Goal: Find specific page/section: Find specific page/section

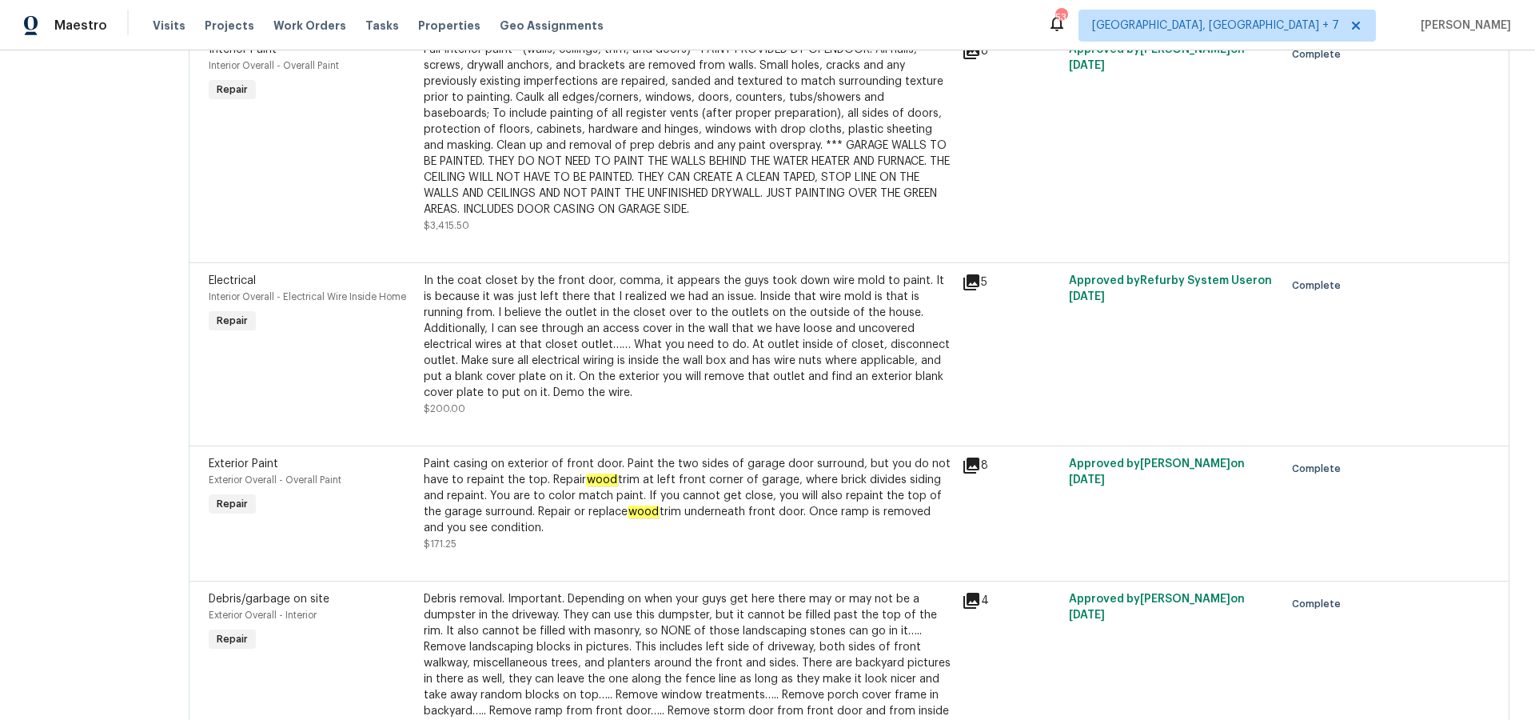
scroll to position [738, 0]
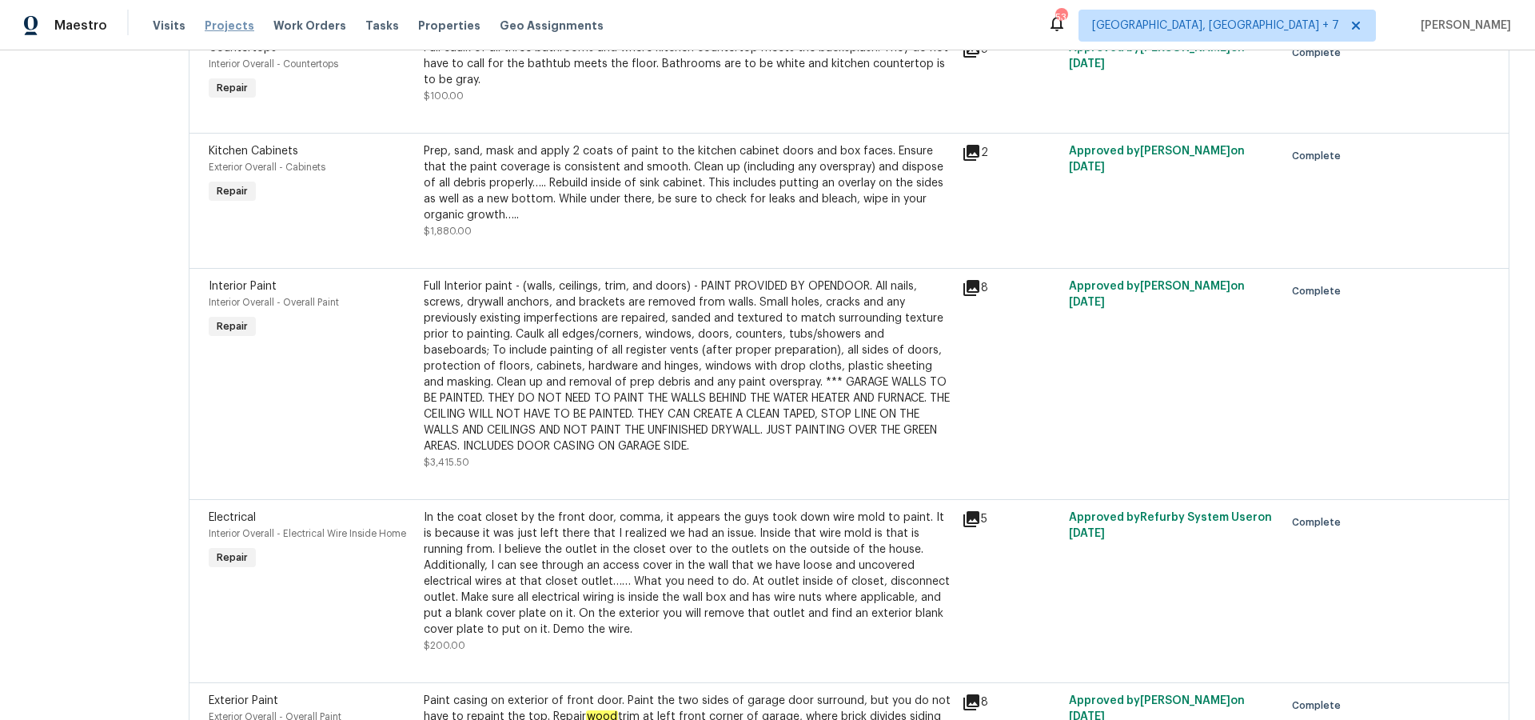
click at [207, 22] on span "Projects" at bounding box center [230, 26] width 50 height 16
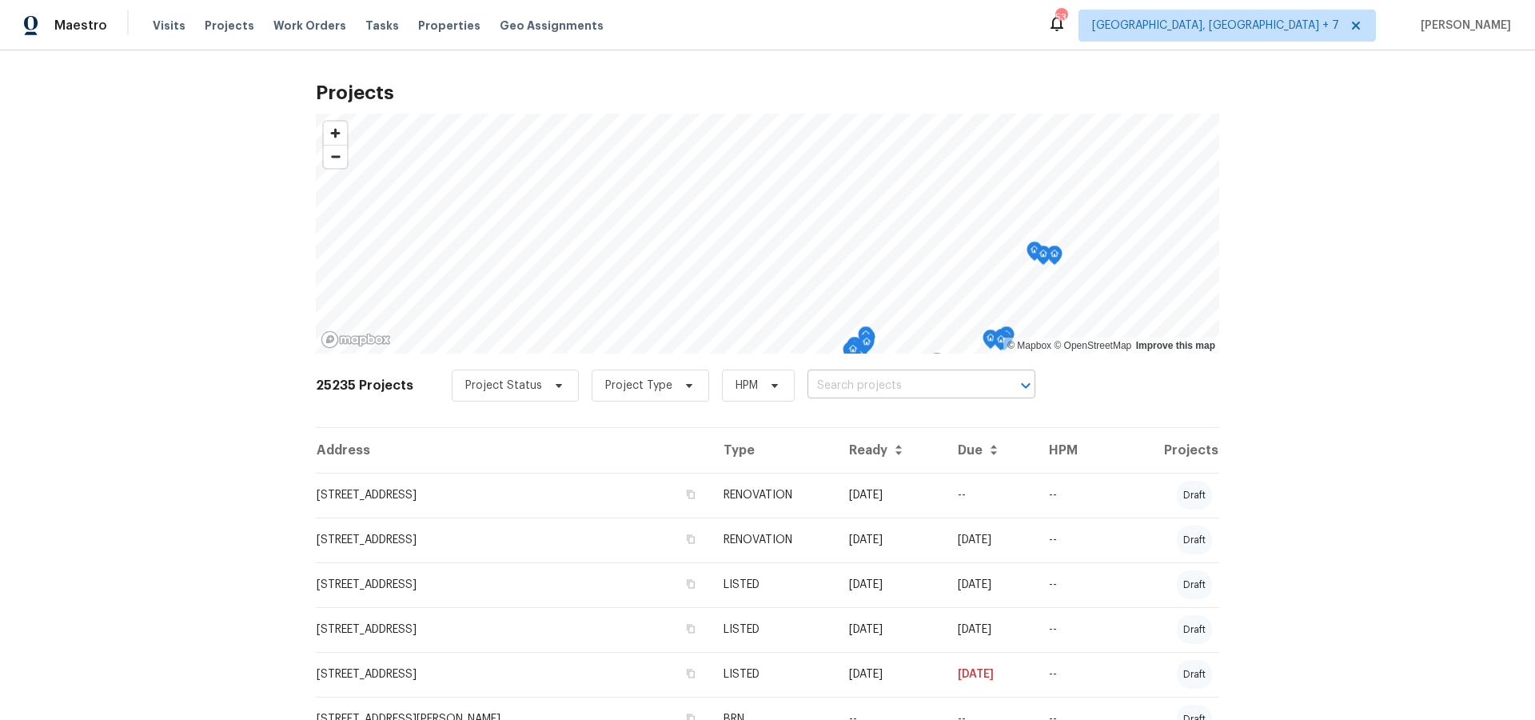
click at [888, 397] on input "text" at bounding box center [899, 385] width 183 height 25
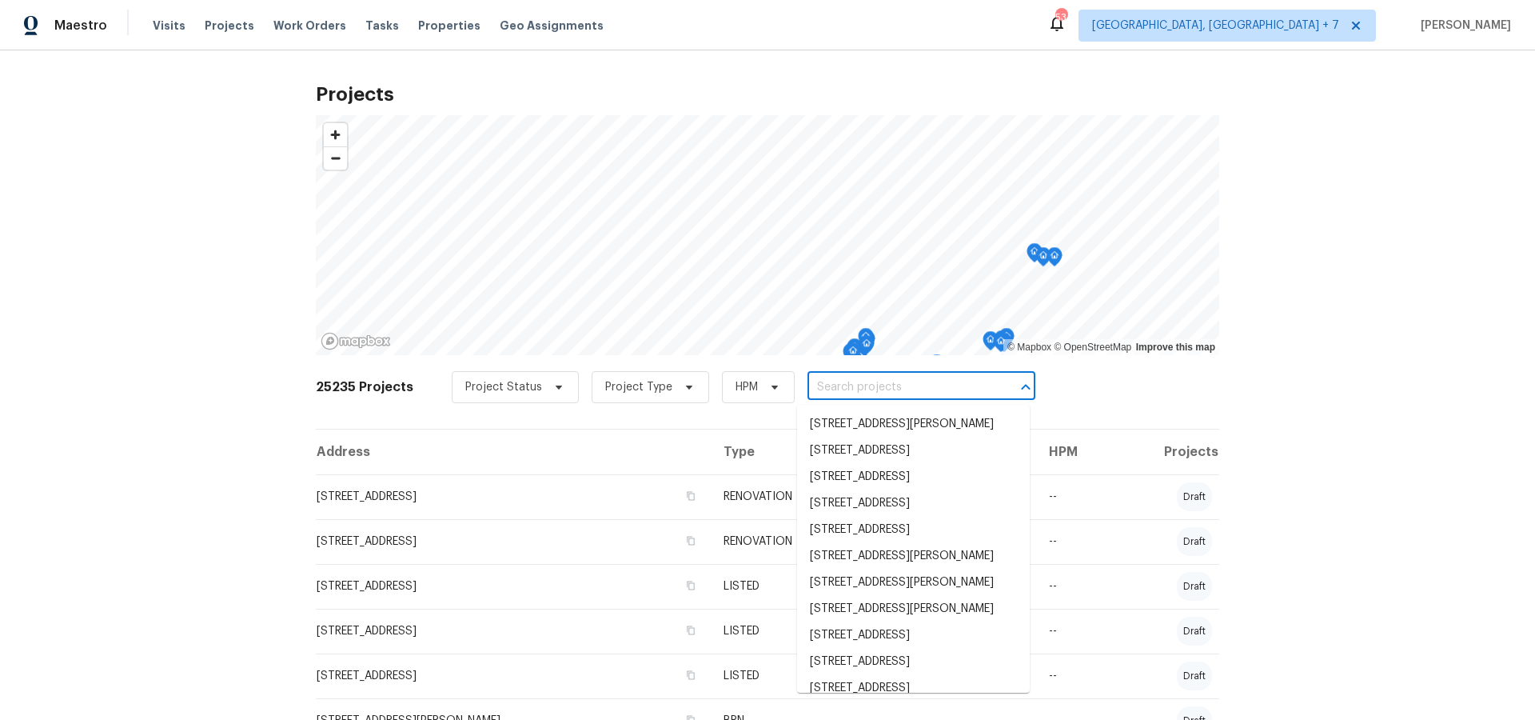
scroll to position [1, 0]
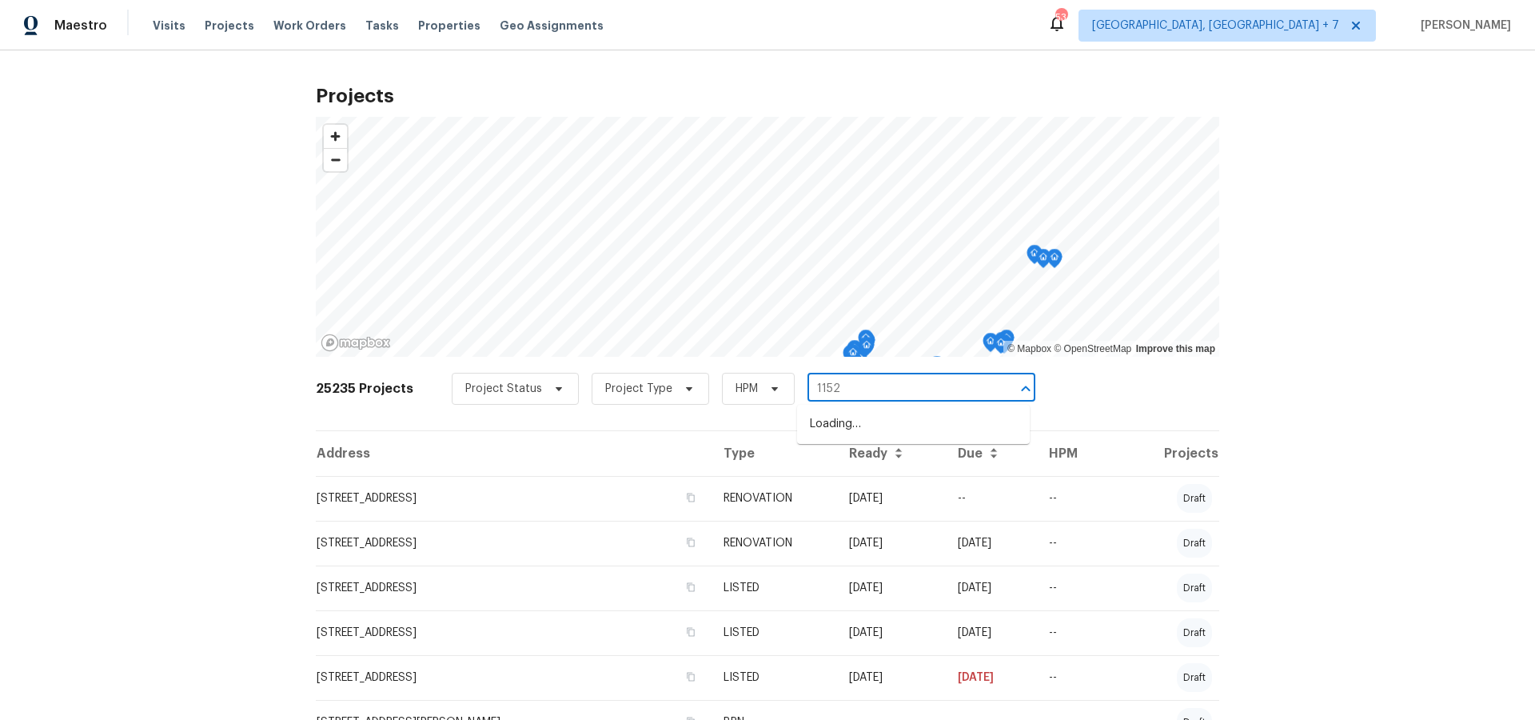
type input "11525"
click at [892, 465] on li "[STREET_ADDRESS][PERSON_NAME][PERSON_NAME]" at bounding box center [913, 458] width 233 height 43
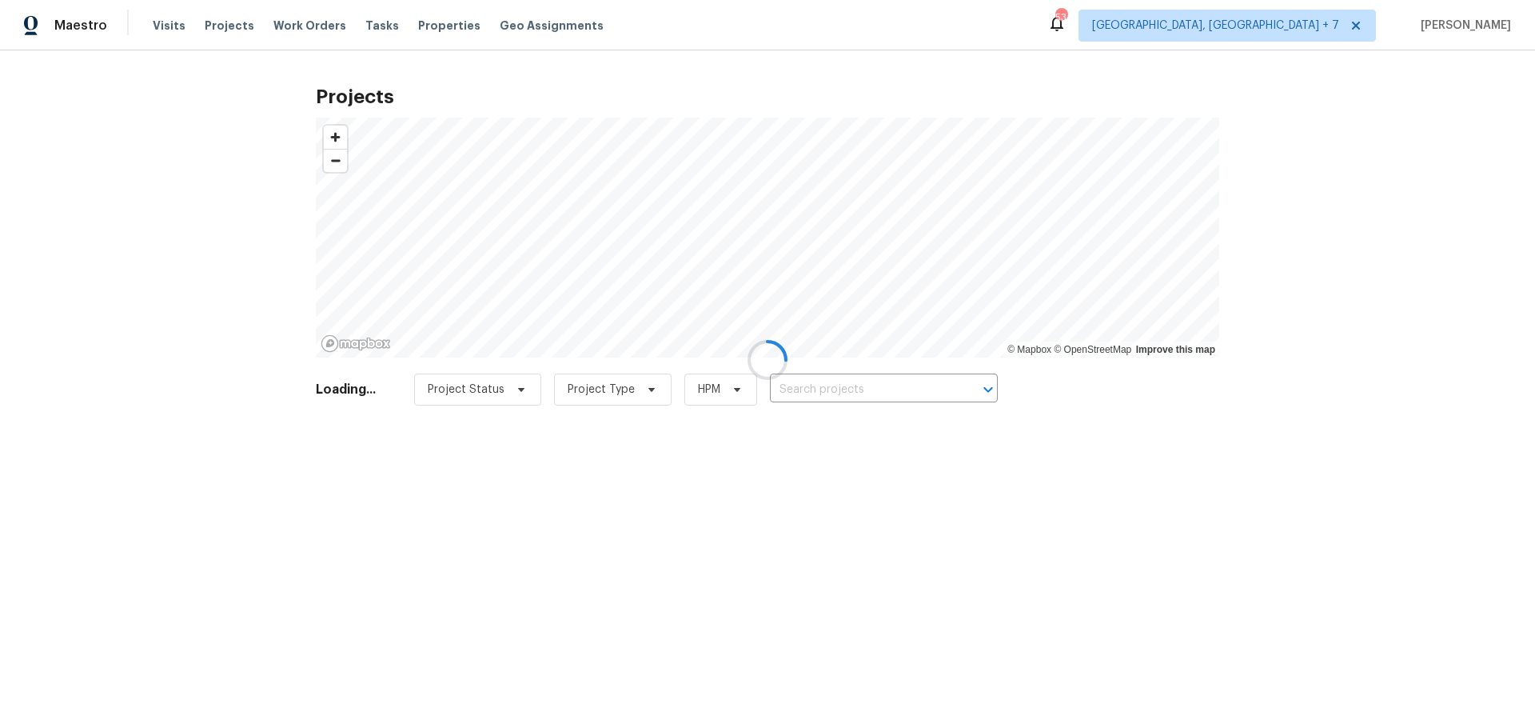
type input "[STREET_ADDRESS][PERSON_NAME][PERSON_NAME]"
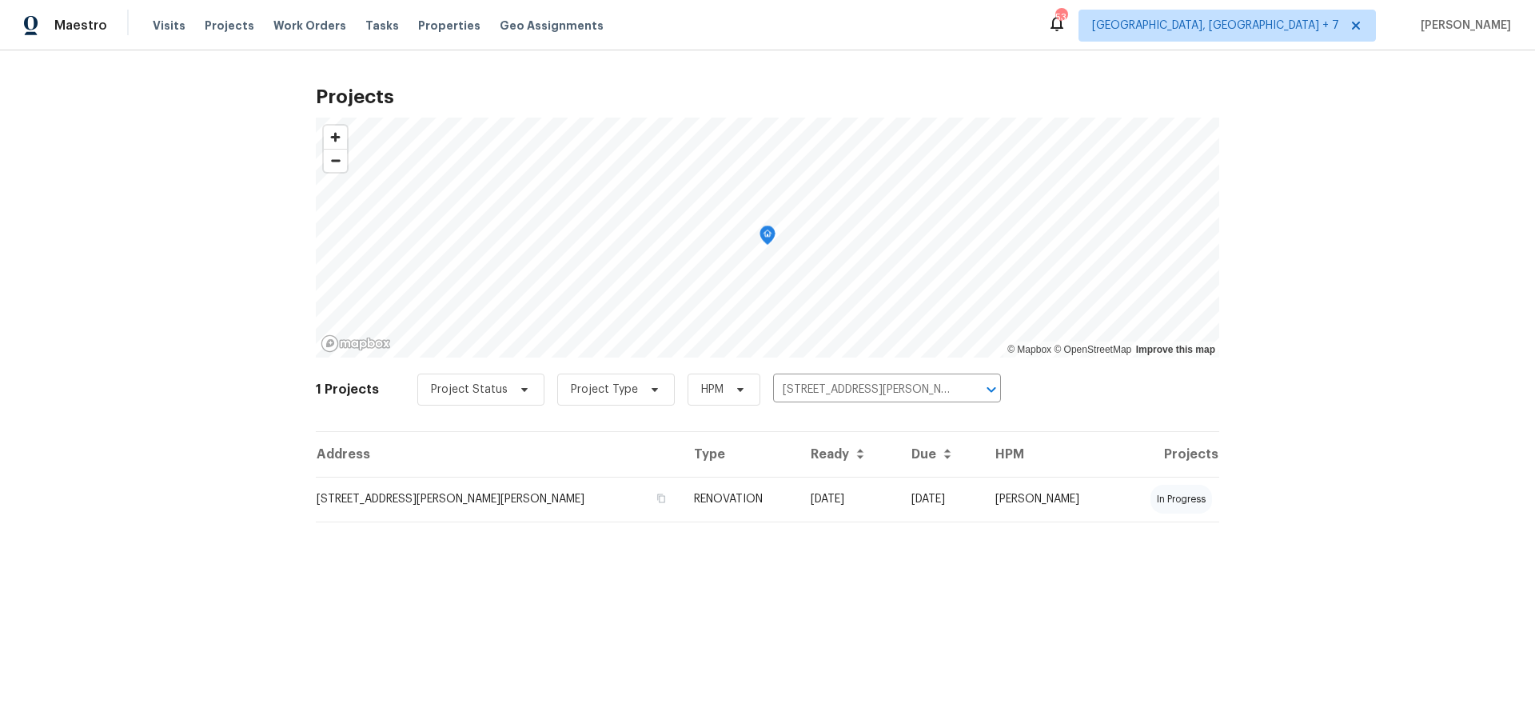
click at [457, 502] on td "[STREET_ADDRESS][PERSON_NAME][PERSON_NAME]" at bounding box center [498, 499] width 365 height 45
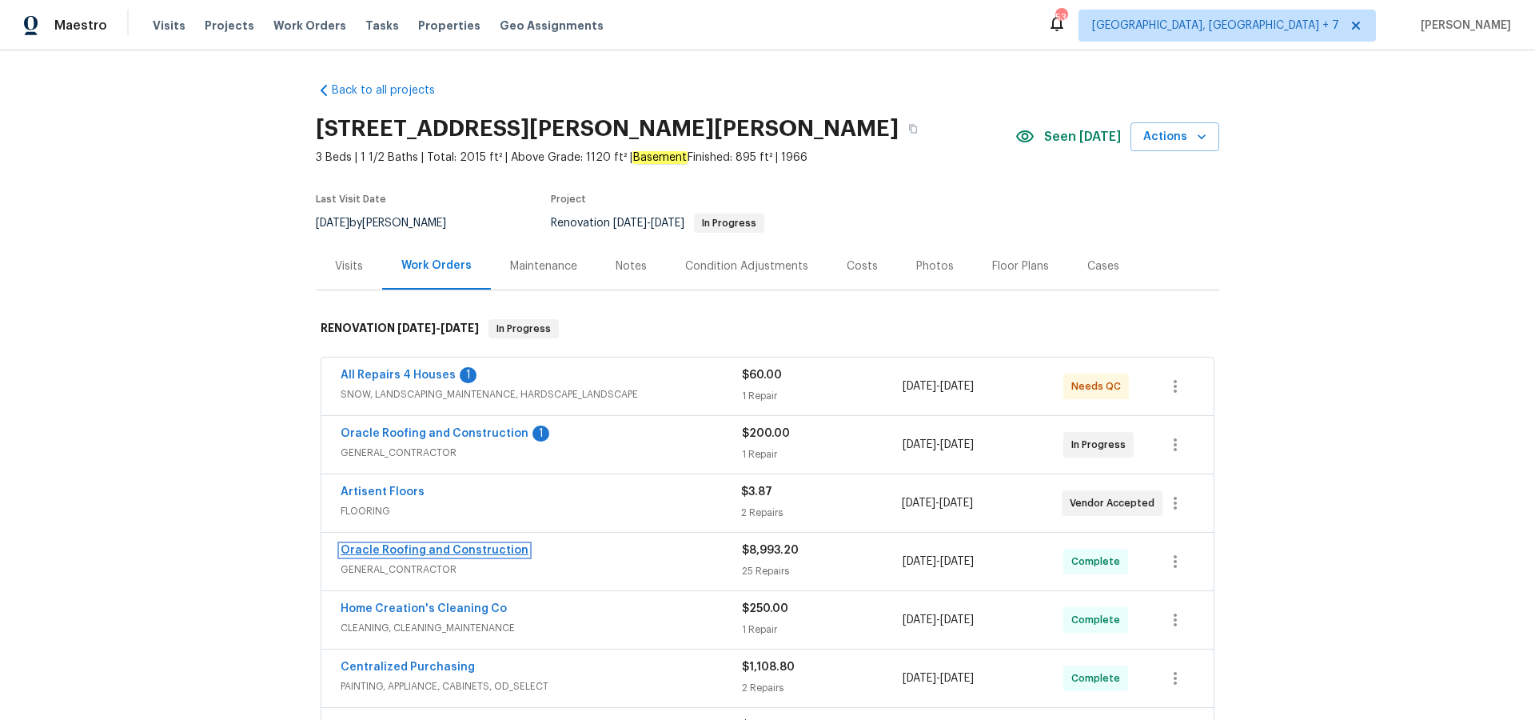
click at [421, 550] on link "Oracle Roofing and Construction" at bounding box center [435, 550] width 188 height 11
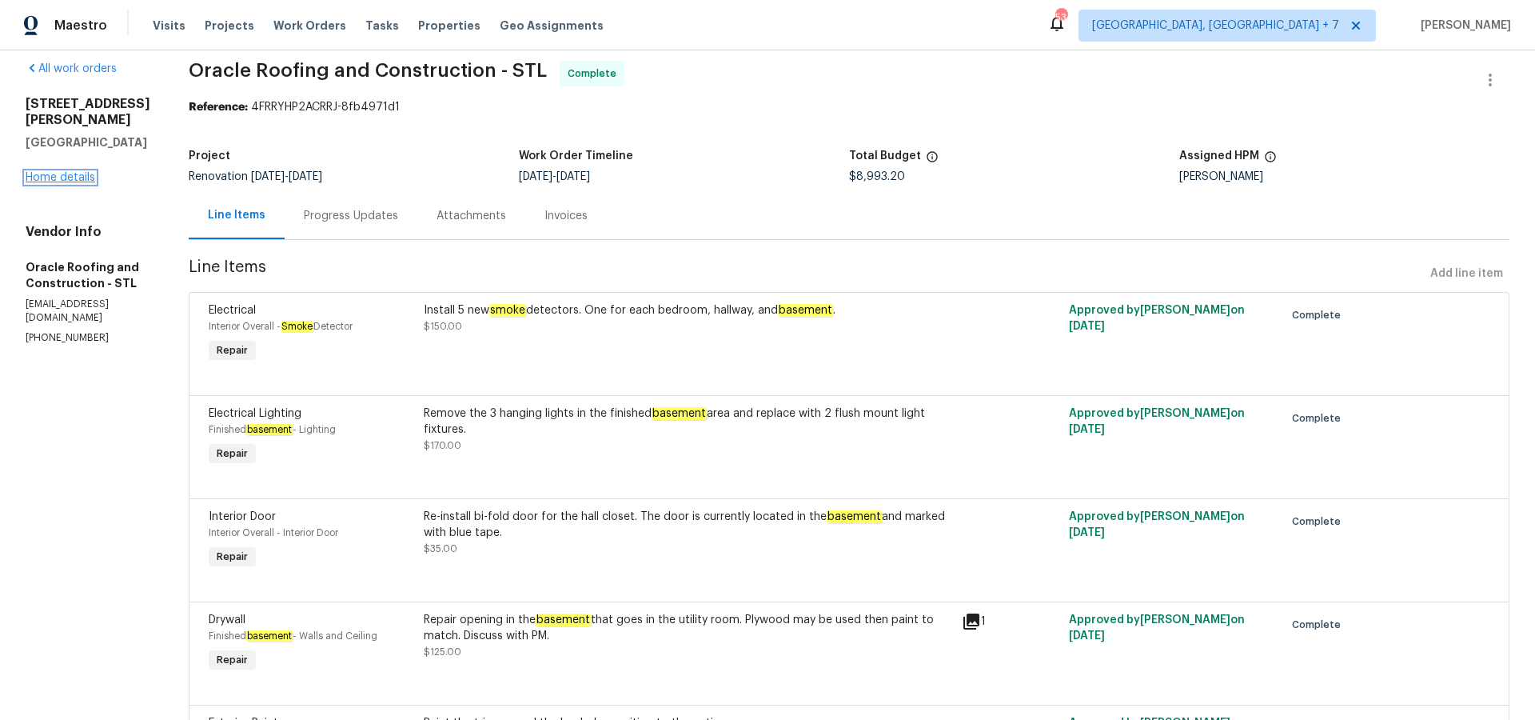
scroll to position [19, 0]
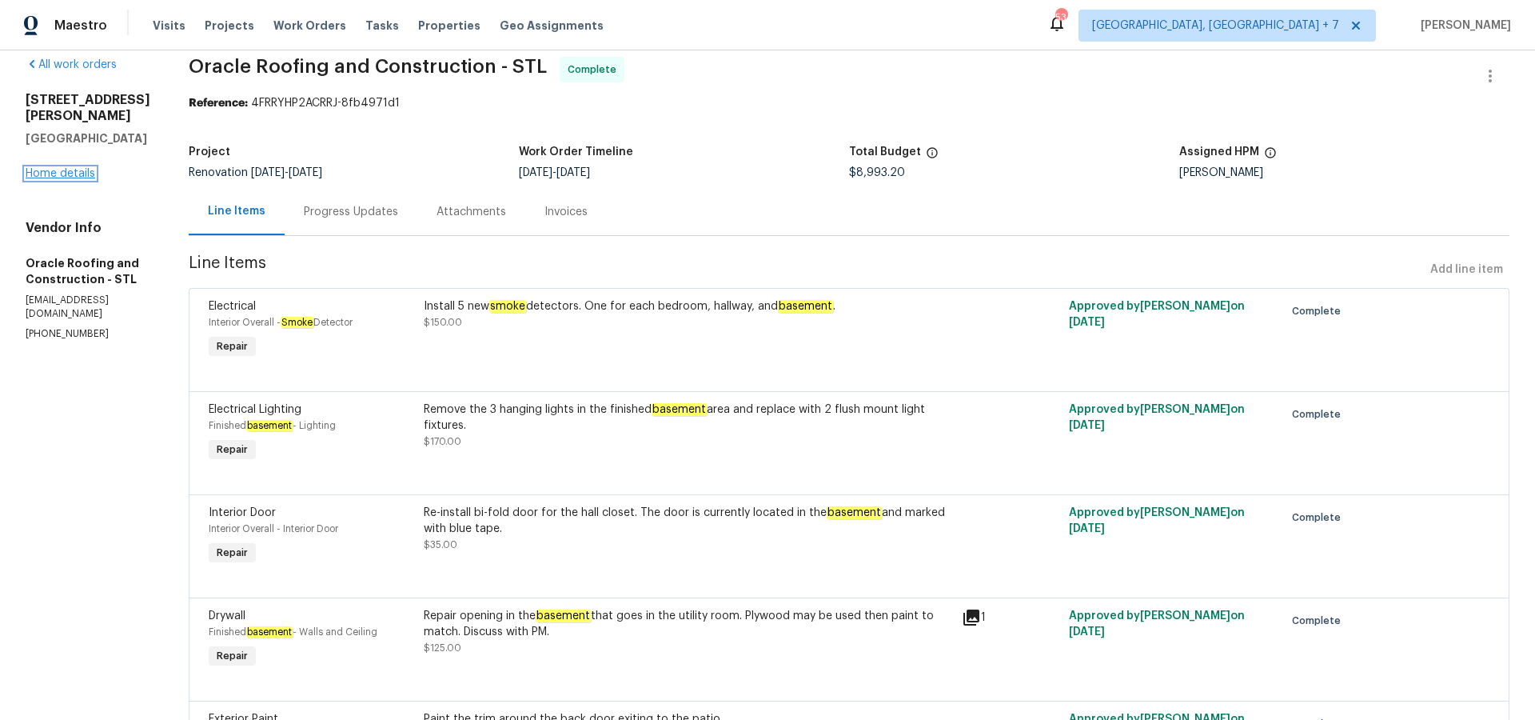
click at [56, 168] on link "Home details" at bounding box center [61, 173] width 70 height 11
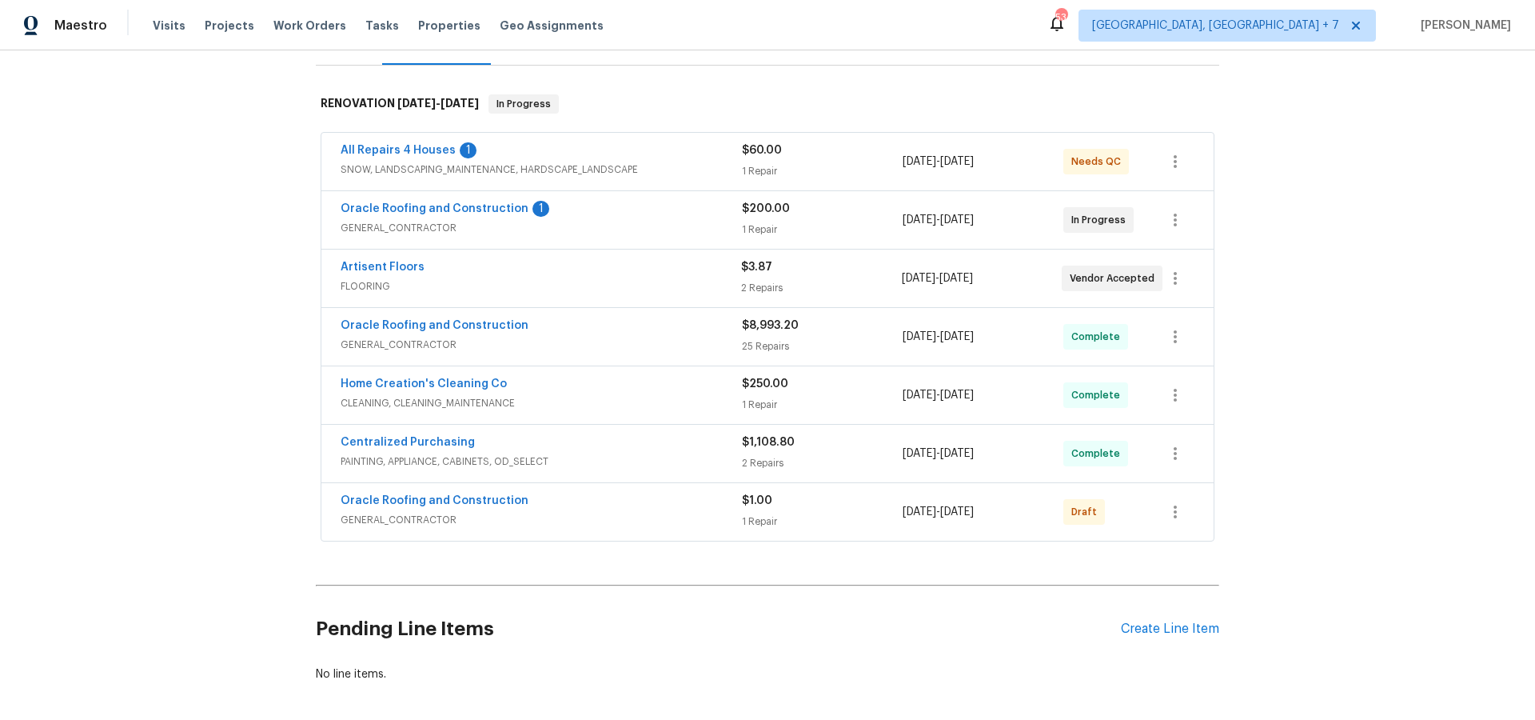
scroll to position [229, 0]
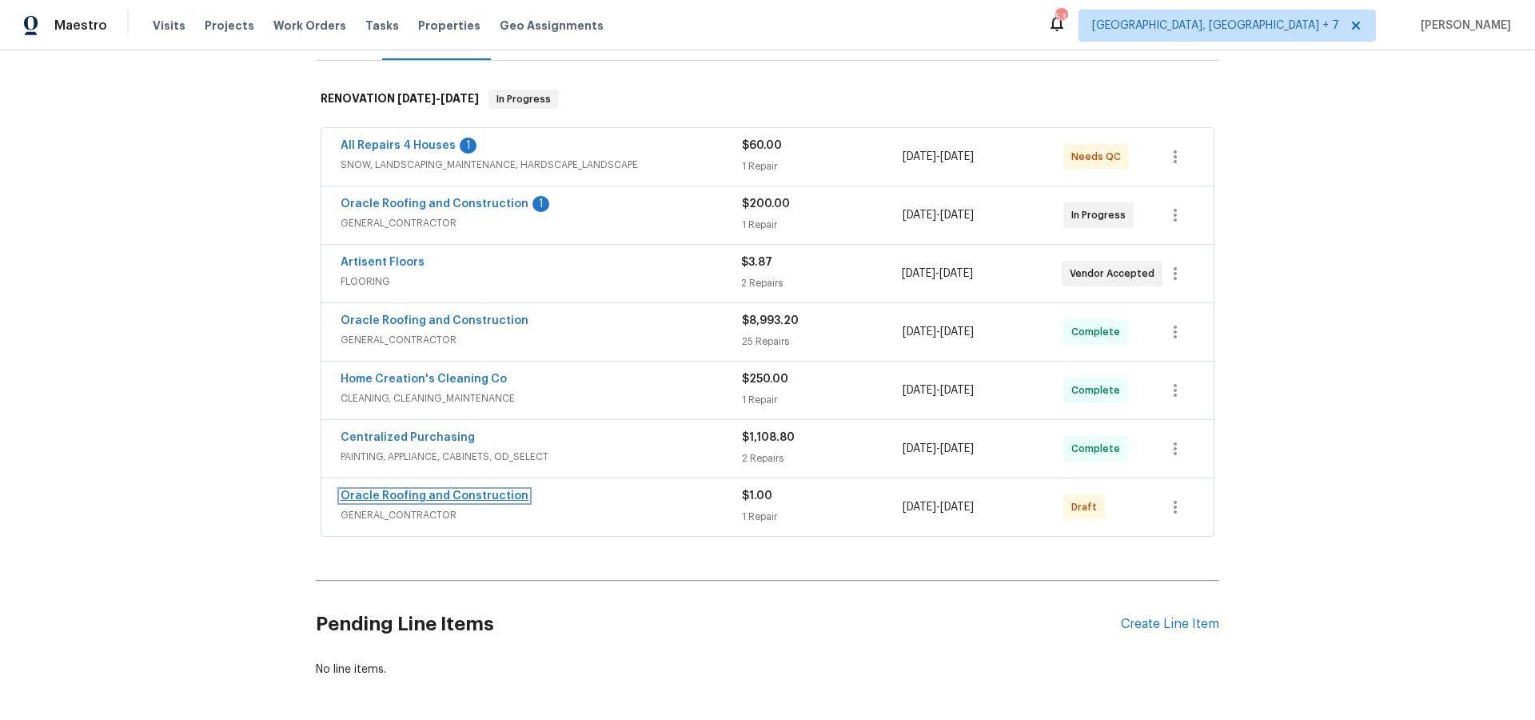
click at [499, 497] on link "Oracle Roofing and Construction" at bounding box center [435, 495] width 188 height 11
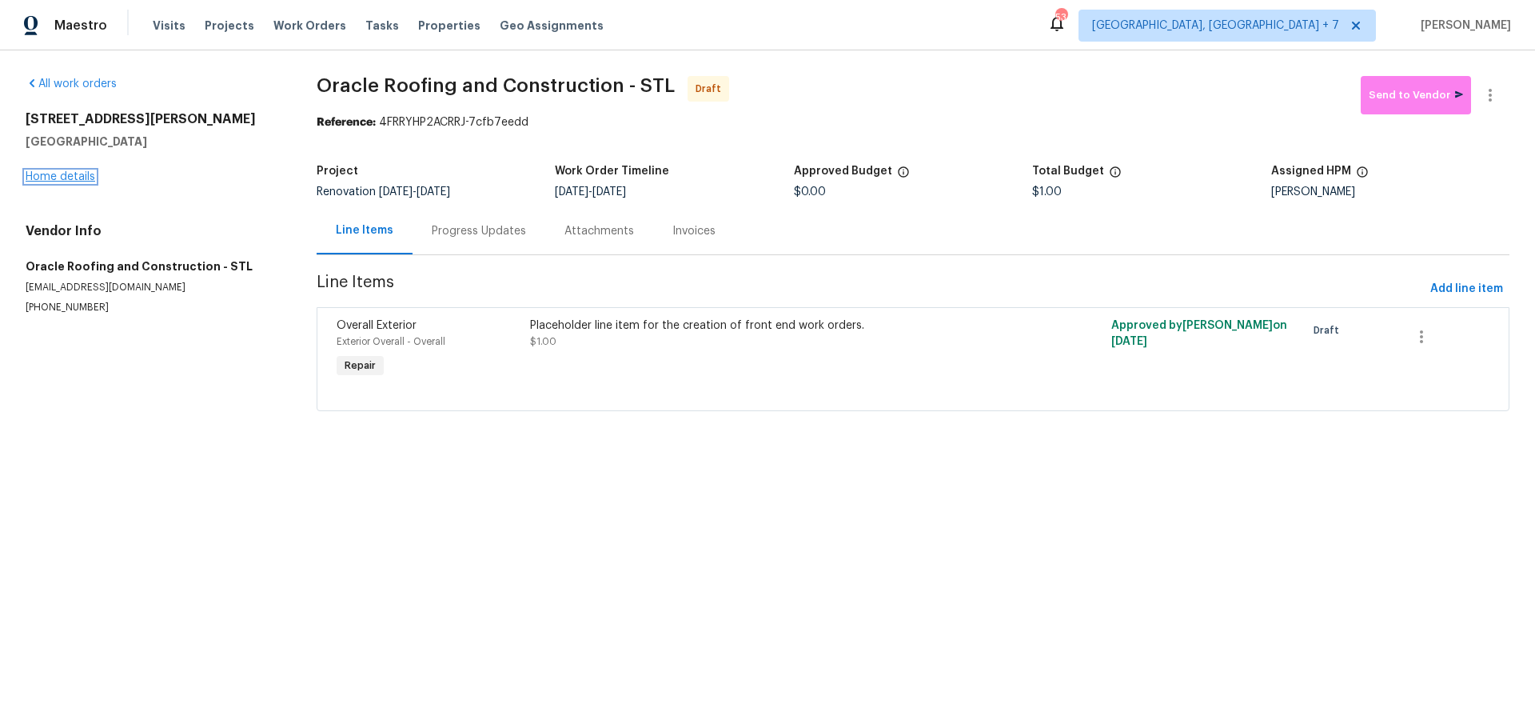
click at [71, 178] on link "Home details" at bounding box center [61, 176] width 70 height 11
